Goal: Information Seeking & Learning: Find contact information

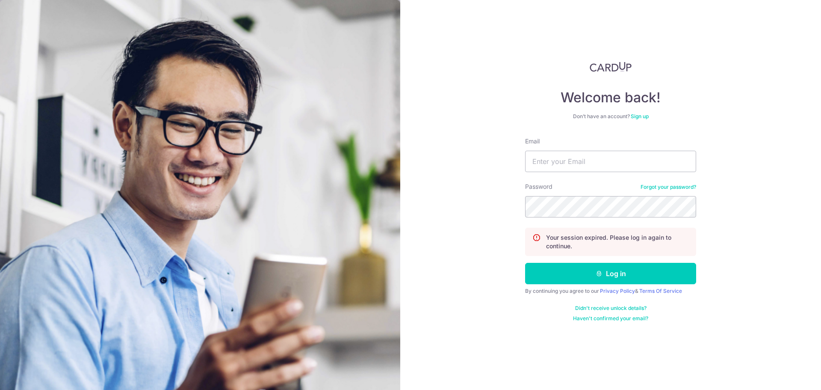
click at [578, 156] on input "Email" at bounding box center [610, 161] width 171 height 21
type input "[EMAIL_ADDRESS][DOMAIN_NAME]"
click at [525, 263] on button "Log in" at bounding box center [610, 273] width 171 height 21
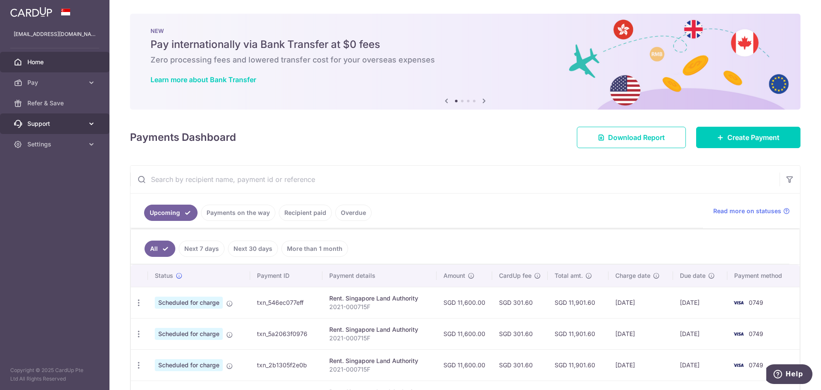
click at [64, 121] on span "Support" at bounding box center [55, 123] width 56 height 9
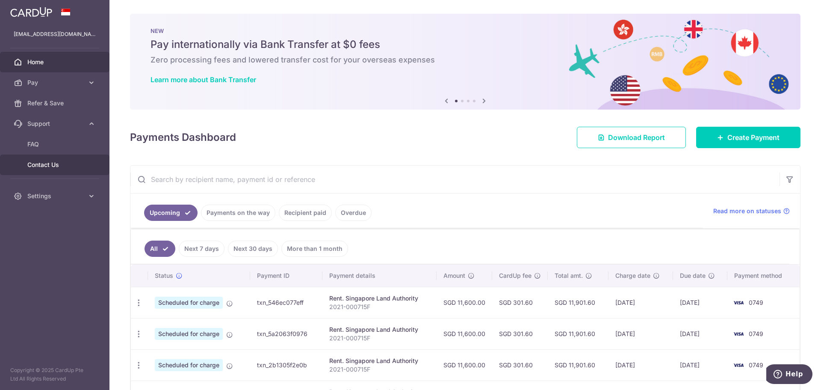
click at [36, 164] on span "Contact Us" at bounding box center [55, 164] width 56 height 9
